Goal: Task Accomplishment & Management: Use online tool/utility

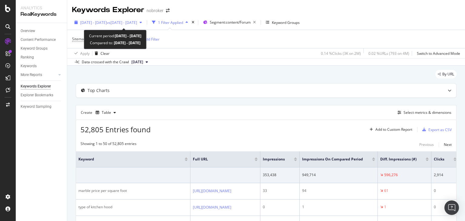
click at [125, 22] on span "vs [DATE] - [DATE]" at bounding box center [122, 22] width 30 height 5
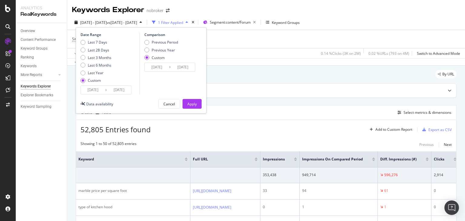
click at [101, 88] on input "[DATE]" at bounding box center [93, 90] width 24 height 8
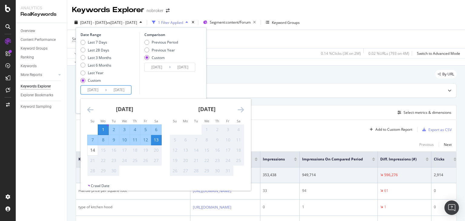
click at [91, 108] on icon "Move backward to switch to the previous month." at bounding box center [90, 109] width 6 height 7
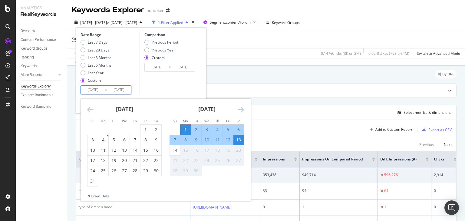
click at [90, 109] on icon "Move backward to switch to the previous month." at bounding box center [90, 109] width 6 height 7
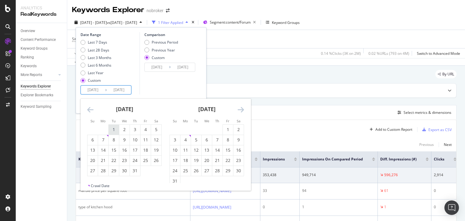
click at [113, 127] on div "1" at bounding box center [114, 129] width 10 height 6
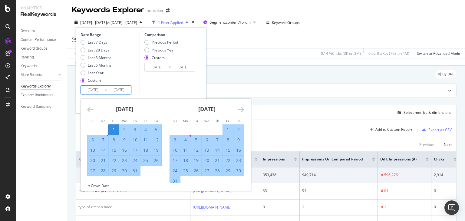
type input "[DATE]"
click at [137, 171] on div "31" at bounding box center [135, 171] width 10 height 6
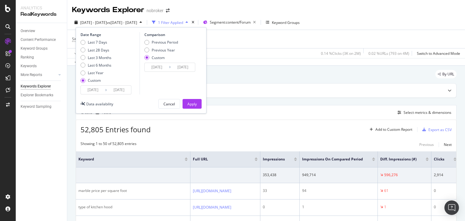
click at [101, 92] on input "[DATE]" at bounding box center [93, 90] width 24 height 8
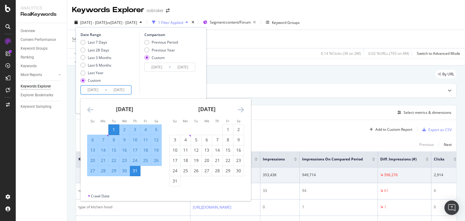
click at [160, 96] on div "Date Range Last 7 Days Last 28 Days Last 3 Months Last 6 Months Last Year Custo…" at bounding box center [141, 70] width 131 height 86
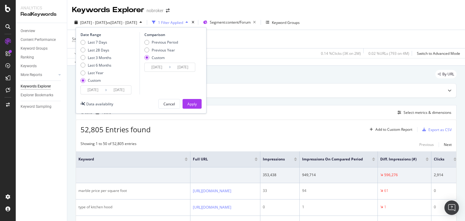
click at [161, 69] on input "[DATE]" at bounding box center [157, 67] width 24 height 8
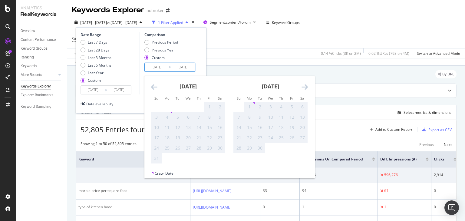
click at [155, 86] on icon "Move backward to switch to the previous month." at bounding box center [154, 86] width 6 height 7
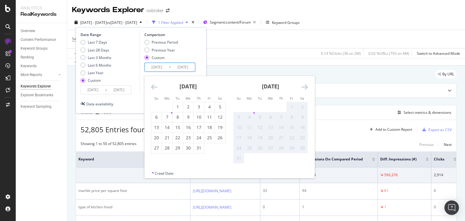
click at [292, 106] on div "1" at bounding box center [291, 107] width 10 height 6
click at [195, 53] on div "Previous Period Previous Year Custom" at bounding box center [170, 51] width 53 height 23
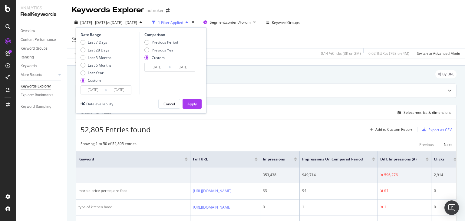
click at [100, 91] on input "[DATE]" at bounding box center [93, 90] width 24 height 8
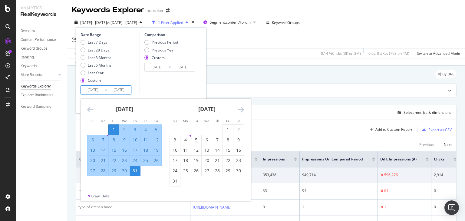
drag, startPoint x: 114, startPoint y: 126, endPoint x: 116, endPoint y: 130, distance: 3.8
click at [115, 130] on div "1" at bounding box center [114, 129] width 10 height 6
click at [116, 129] on div "1" at bounding box center [114, 129] width 10 height 6
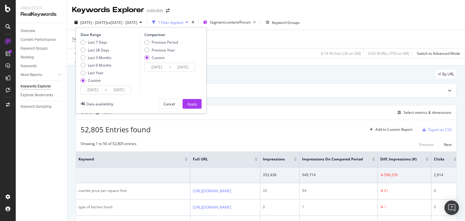
click at [103, 91] on input "[DATE]" at bounding box center [93, 90] width 24 height 8
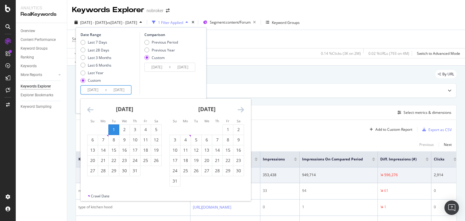
click at [115, 130] on div "1" at bounding box center [114, 129] width 10 height 6
click at [135, 170] on div "31" at bounding box center [135, 171] width 10 height 6
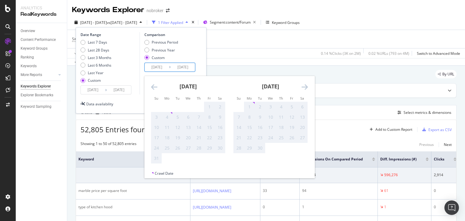
click at [165, 67] on input "[DATE]" at bounding box center [157, 67] width 24 height 8
click at [153, 86] on icon "Move backward to switch to the previous month." at bounding box center [154, 86] width 6 height 7
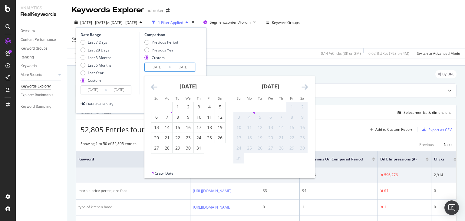
click at [188, 58] on div "Previous Period Previous Year Custom" at bounding box center [170, 51] width 53 height 23
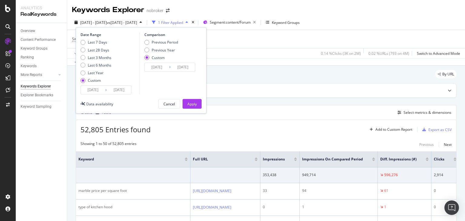
click at [102, 90] on input "[DATE]" at bounding box center [93, 90] width 24 height 8
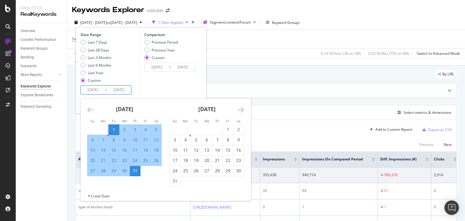
click at [112, 132] on div "1" at bounding box center [114, 129] width 10 height 6
click at [114, 130] on div "1" at bounding box center [114, 129] width 10 height 6
type input "[DATE]"
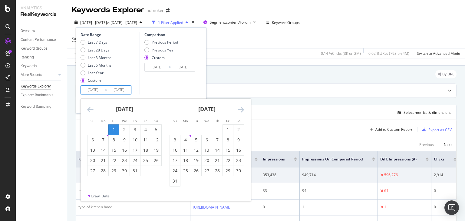
click at [104, 90] on input "[DATE]" at bounding box center [93, 90] width 24 height 8
click at [226, 129] on div "1" at bounding box center [228, 129] width 10 height 6
click at [113, 132] on div "1" at bounding box center [114, 129] width 10 height 6
click at [114, 132] on div "1" at bounding box center [114, 129] width 10 height 6
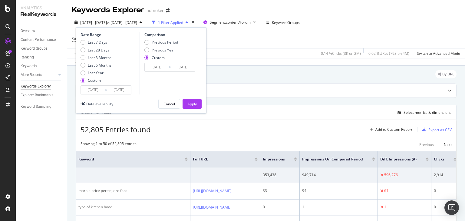
click at [100, 91] on input "[DATE]" at bounding box center [93, 90] width 24 height 8
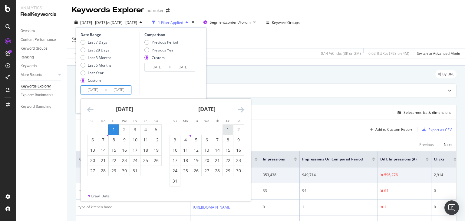
click at [225, 129] on div "1" at bounding box center [228, 129] width 10 height 6
type input "[DATE]"
click at [174, 181] on div "31" at bounding box center [175, 181] width 10 height 6
type input "[DATE]"
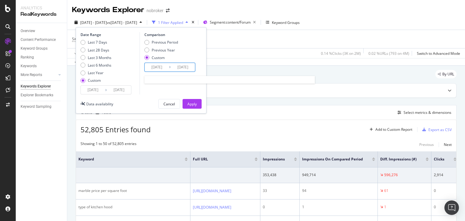
click at [165, 68] on input "[DATE]" at bounding box center [157, 67] width 24 height 8
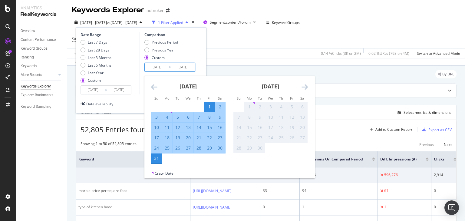
click at [156, 86] on icon "Move backward to switch to the previous month." at bounding box center [154, 86] width 6 height 7
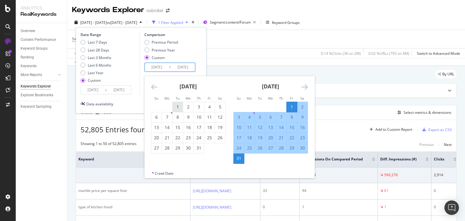
click at [178, 108] on div "1" at bounding box center [177, 107] width 10 height 6
type input "[DATE]"
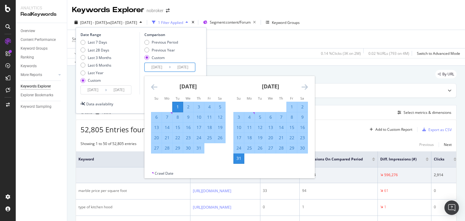
click at [197, 149] on div "31" at bounding box center [199, 148] width 10 height 6
type input "[DATE]"
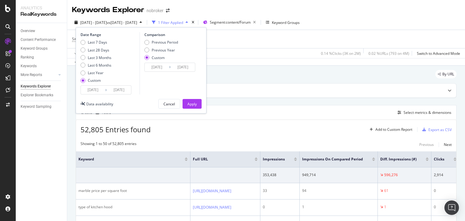
click at [158, 90] on div "Comparison Previous Period Previous Year Custom [DATE] Navigate forward to inte…" at bounding box center [167, 63] width 57 height 62
click at [187, 103] on button "Apply" at bounding box center [191, 104] width 19 height 10
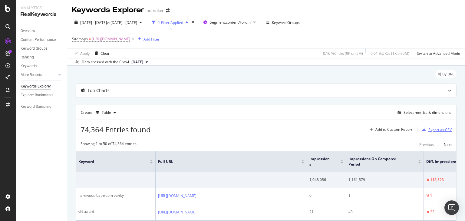
click at [433, 129] on div "Export as CSV" at bounding box center [439, 129] width 23 height 5
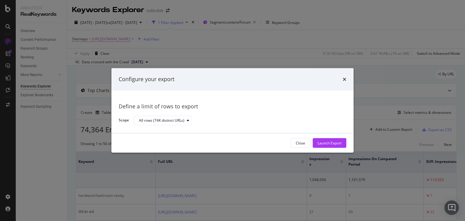
click at [320, 148] on div "Close Launch Export" at bounding box center [232, 142] width 242 height 19
click at [321, 143] on div "Launch Export" at bounding box center [329, 142] width 24 height 5
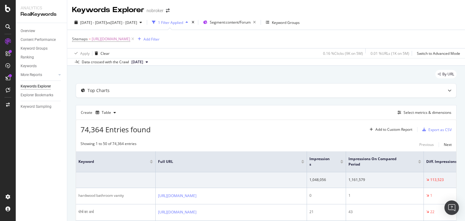
click at [329, 10] on div "Keywords Explorer nobroker" at bounding box center [265, 7] width 397 height 15
